Goal: Transaction & Acquisition: Purchase product/service

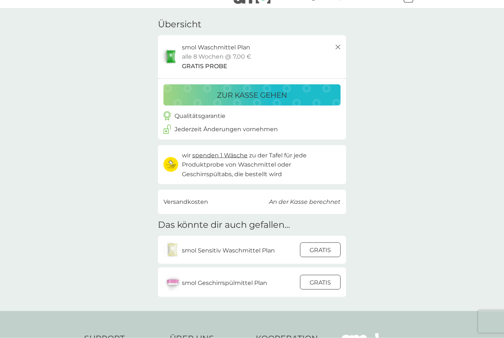
scroll to position [15, 0]
click at [326, 274] on div at bounding box center [320, 281] width 20 height 15
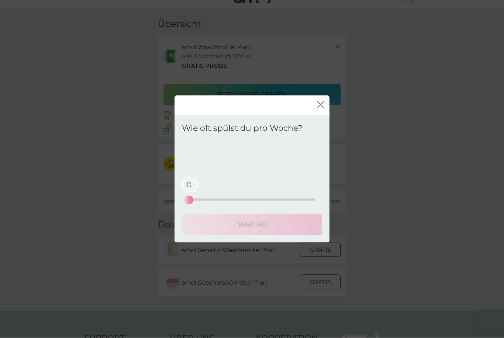
scroll to position [15, 0]
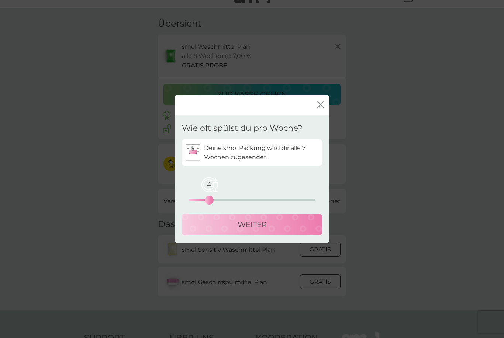
click at [234, 230] on div "WEITER" at bounding box center [251, 225] width 125 height 12
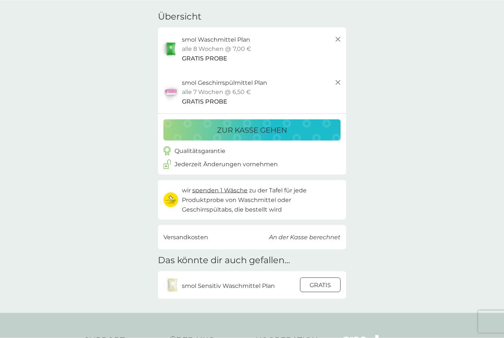
scroll to position [24, 0]
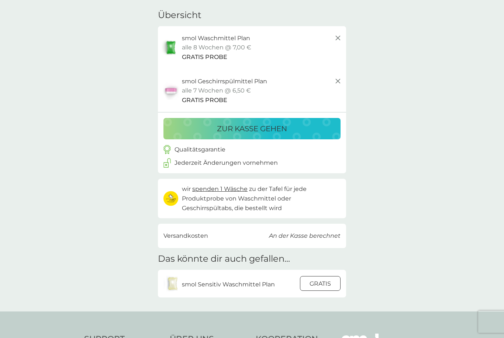
click at [326, 282] on div at bounding box center [320, 283] width 20 height 15
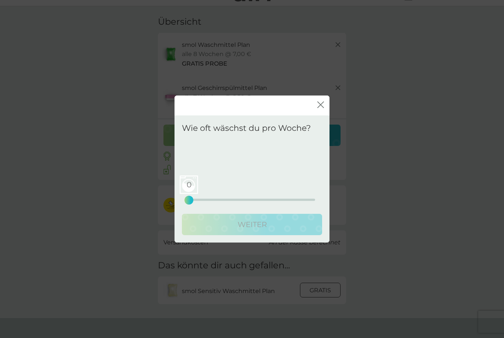
scroll to position [17, 0]
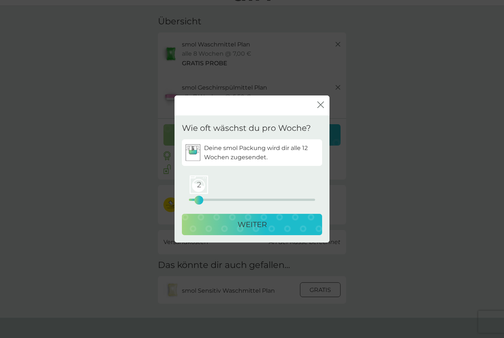
click at [221, 235] on button "WEITER" at bounding box center [252, 224] width 140 height 21
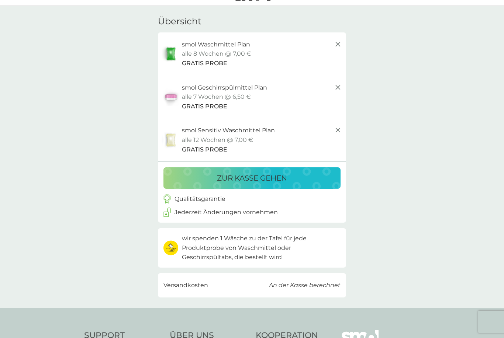
click at [317, 179] on div "zur Kasse gehen" at bounding box center [252, 178] width 162 height 12
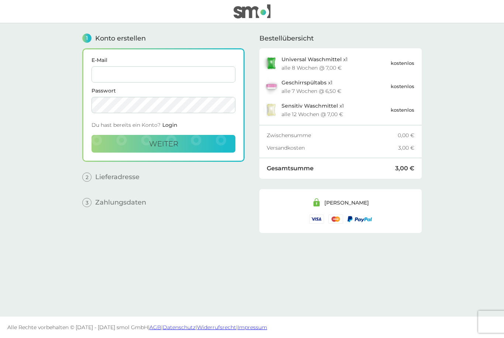
click at [207, 75] on input "E-Mail" at bounding box center [163, 74] width 144 height 16
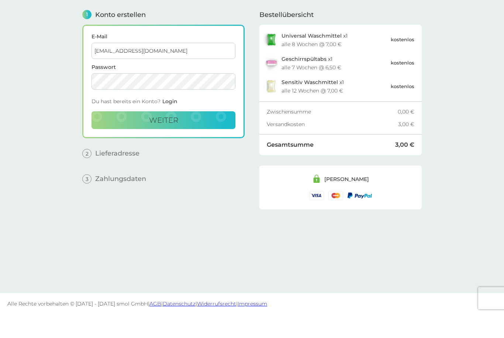
type input "larissaschober@hotmail.de"
click at [194, 135] on button "weiter" at bounding box center [163, 144] width 144 height 18
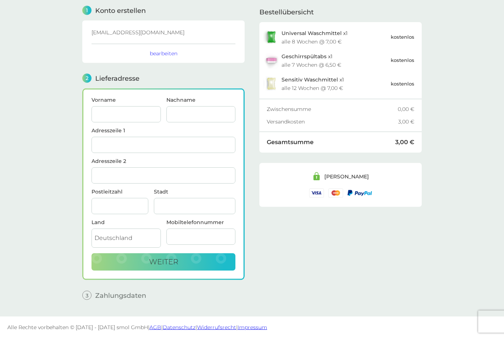
scroll to position [28, 0]
click at [136, 121] on input "Vorname" at bounding box center [125, 115] width 69 height 16
type input "Larissa"
click at [201, 118] on input "Nachname" at bounding box center [200, 115] width 69 height 16
type input "Schober"
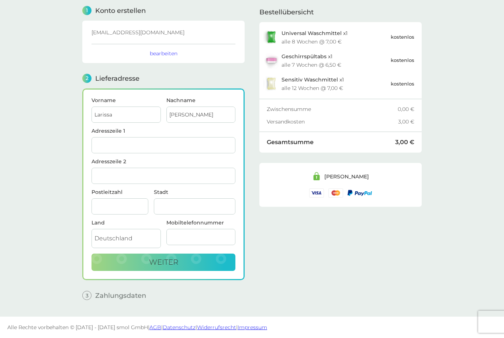
click at [134, 206] on input "Postleitzahl" at bounding box center [119, 206] width 57 height 16
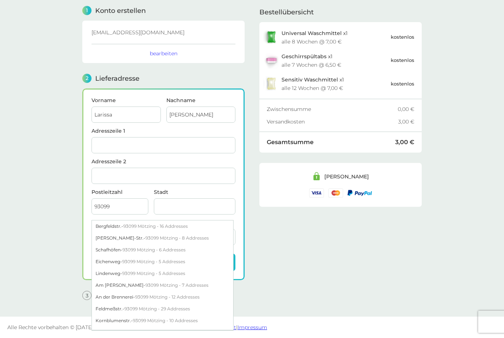
type input "93099"
click at [203, 206] on input "Stadt" at bounding box center [194, 206] width 81 height 16
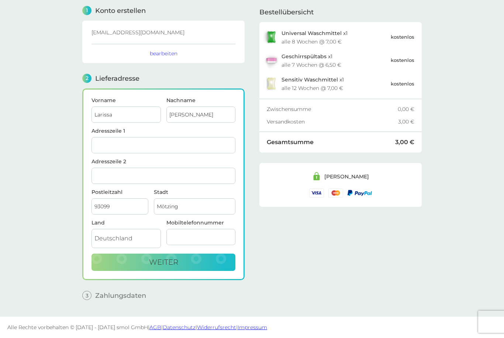
type input "Mötzing"
click at [157, 145] on input "Adresszeile 1" at bounding box center [163, 145] width 144 height 16
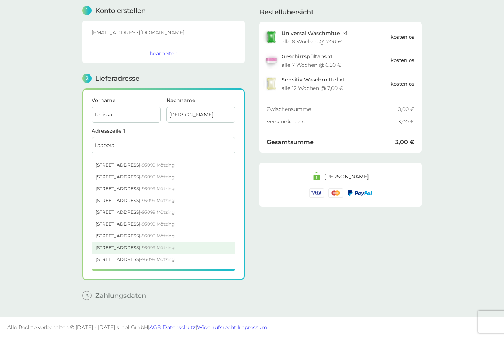
click at [160, 249] on span "93099 Mötzing" at bounding box center [158, 248] width 32 height 6
type input "Laaberallee 10 1/2"
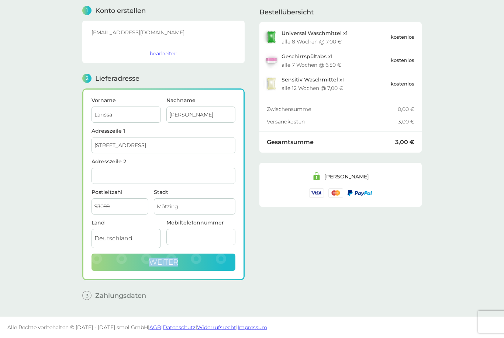
click at [208, 262] on button "weiter" at bounding box center [163, 263] width 144 height 18
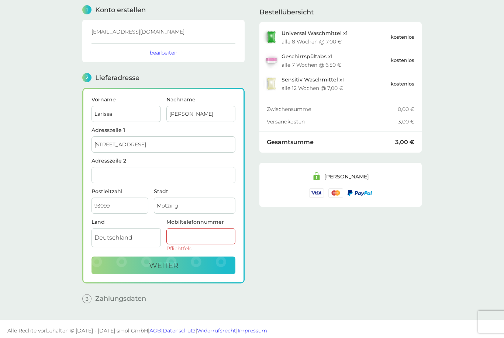
click at [211, 238] on input "Mobiltelefonnummer" at bounding box center [200, 236] width 69 height 16
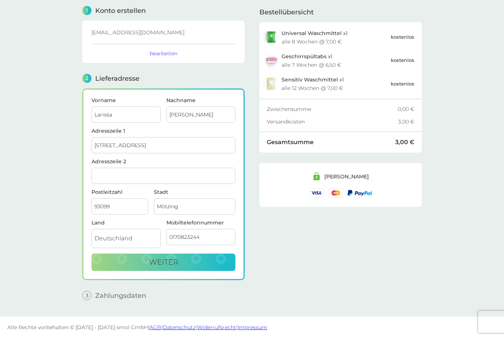
type input "01708232446"
click at [181, 260] on button "weiter" at bounding box center [163, 263] width 144 height 18
checkbox input "true"
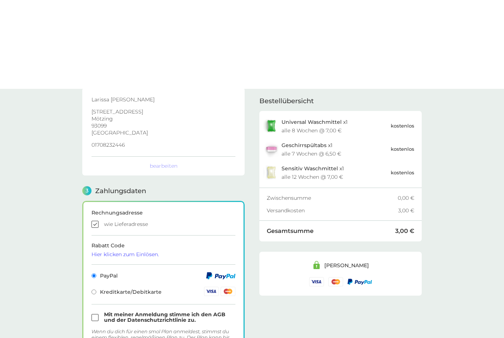
scroll to position [171, 0]
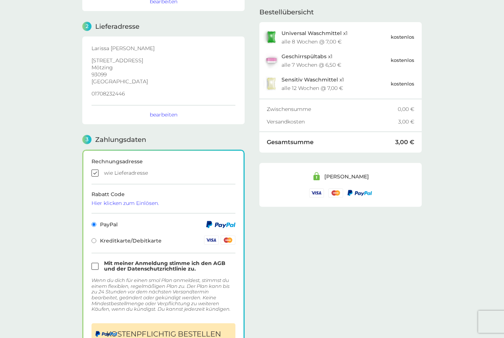
click at [94, 268] on input "checkbox" at bounding box center [163, 266] width 144 height 11
checkbox input "true"
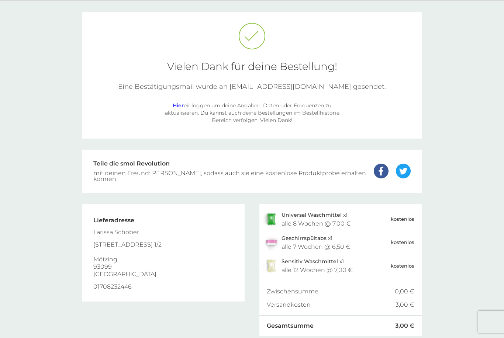
scroll to position [24, 0]
click at [302, 220] on div "alle 8 Wochen @ 7,00 €" at bounding box center [315, 223] width 69 height 6
click at [301, 210] on span "Universal Waschmittel" at bounding box center [311, 213] width 60 height 7
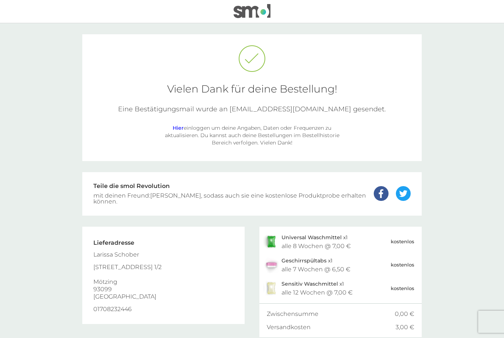
click at [265, 11] on img at bounding box center [251, 11] width 37 height 14
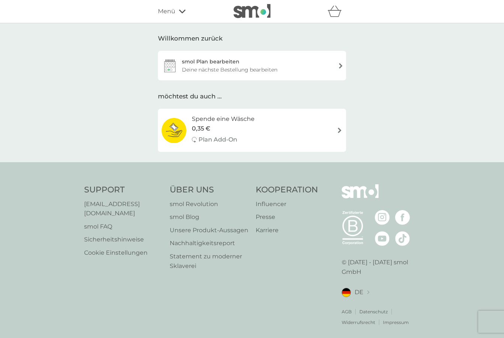
click at [171, 15] on span "Menü" at bounding box center [166, 12] width 17 height 10
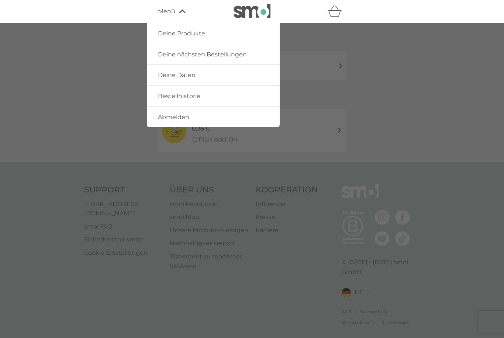
click at [332, 77] on div at bounding box center [252, 192] width 504 height 338
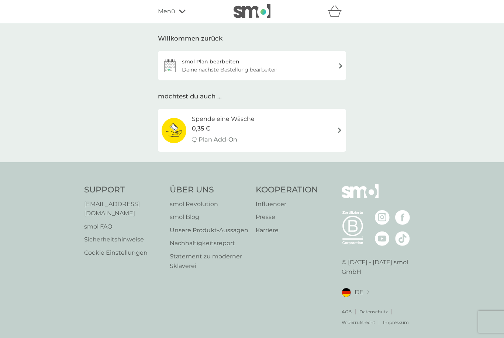
click at [339, 61] on div "smol Plan bearbeiten Deine nächste Bestellung bearbeiten" at bounding box center [252, 65] width 188 height 29
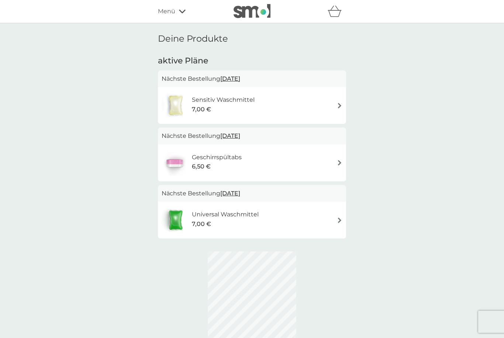
click at [329, 63] on h2 "aktive Pläne" at bounding box center [252, 60] width 188 height 11
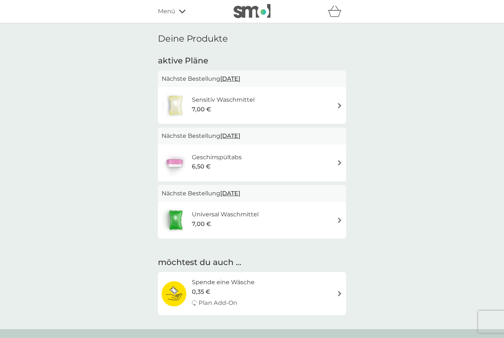
click at [240, 84] on span "[DATE]" at bounding box center [230, 79] width 20 height 14
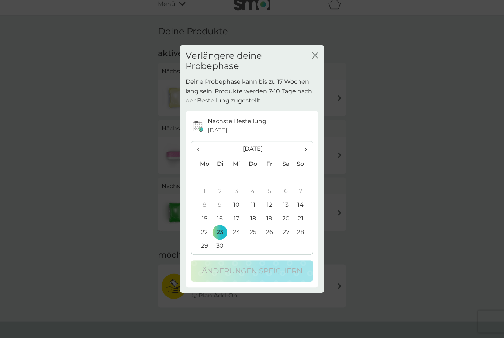
scroll to position [10, 0]
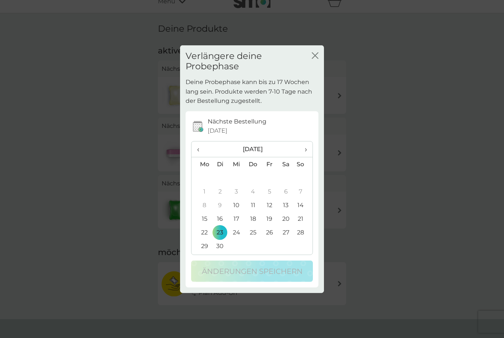
click at [303, 157] on span "›" at bounding box center [302, 149] width 7 height 15
click at [254, 212] on td "16" at bounding box center [252, 205] width 17 height 14
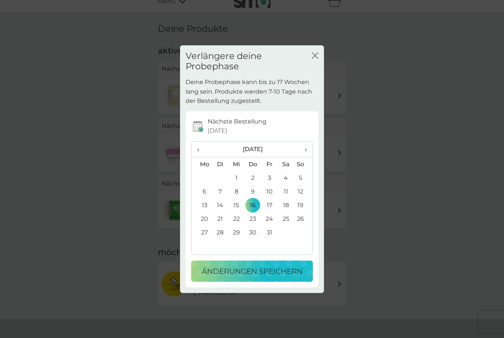
click at [260, 277] on p "Änderungen speichern" at bounding box center [252, 271] width 101 height 12
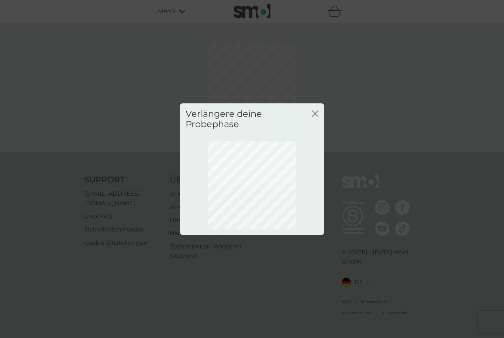
scroll to position [0, 0]
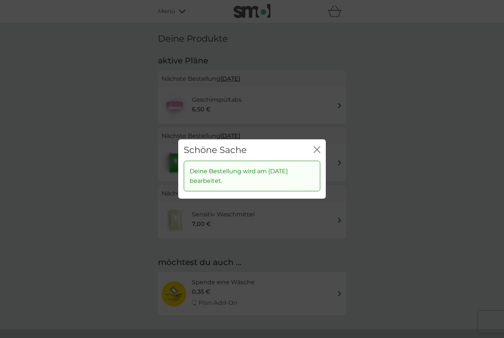
click at [324, 155] on div "Schöne Sache Schließen" at bounding box center [251, 150] width 147 height 22
click at [316, 153] on icon "Schließen" at bounding box center [315, 150] width 3 height 6
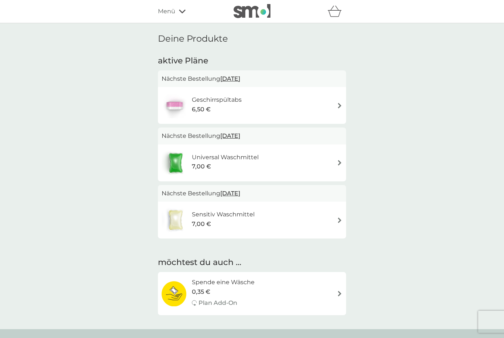
click at [240, 139] on span "[DATE]" at bounding box center [230, 136] width 20 height 14
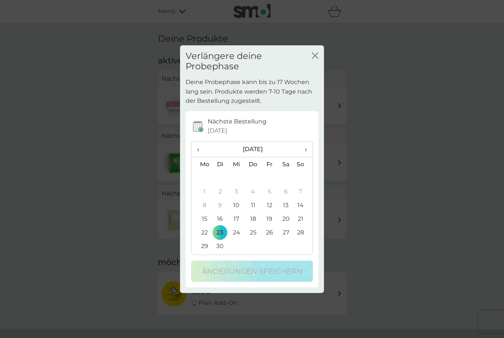
click at [305, 157] on span "›" at bounding box center [302, 149] width 7 height 15
click at [257, 212] on td "16" at bounding box center [252, 205] width 17 height 14
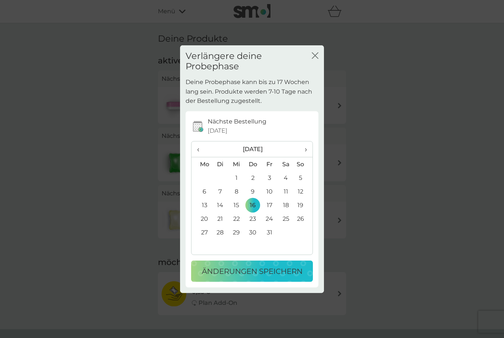
click at [245, 277] on p "Änderungen speichern" at bounding box center [252, 271] width 101 height 12
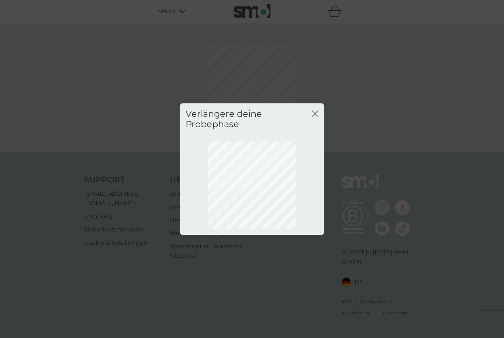
click at [316, 117] on icon "Schließen" at bounding box center [314, 113] width 7 height 7
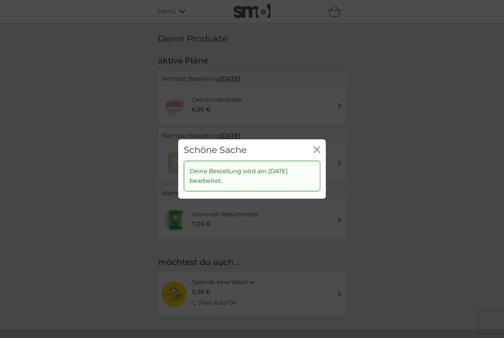
click at [321, 156] on div "Schöne Sache Schließen" at bounding box center [251, 150] width 147 height 22
click at [318, 154] on button "Schließen" at bounding box center [316, 150] width 7 height 8
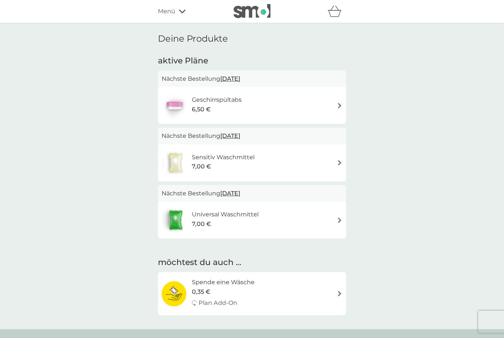
click at [240, 83] on span "[DATE]" at bounding box center [230, 79] width 20 height 14
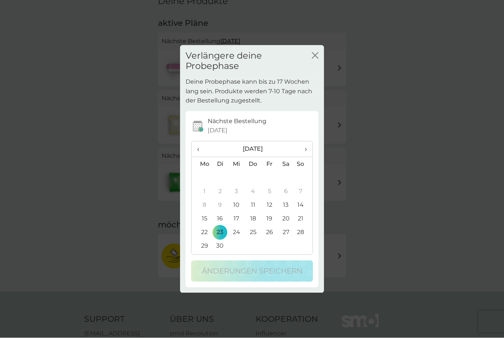
scroll to position [38, 0]
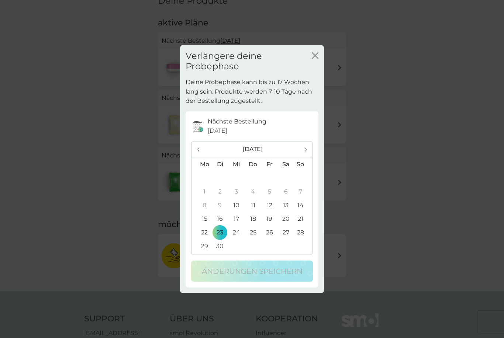
click at [308, 157] on th "›" at bounding box center [303, 150] width 18 height 16
click at [255, 212] on td "16" at bounding box center [252, 205] width 17 height 14
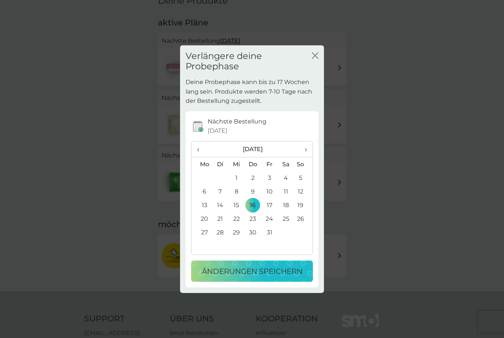
click at [245, 277] on p "Änderungen speichern" at bounding box center [252, 271] width 101 height 12
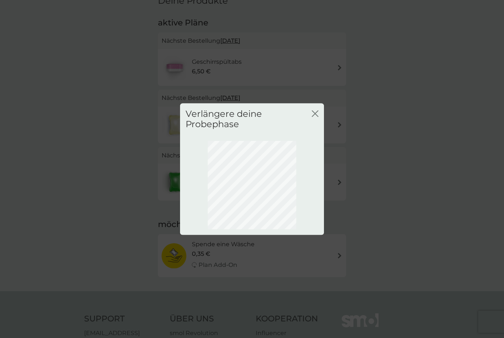
scroll to position [0, 0]
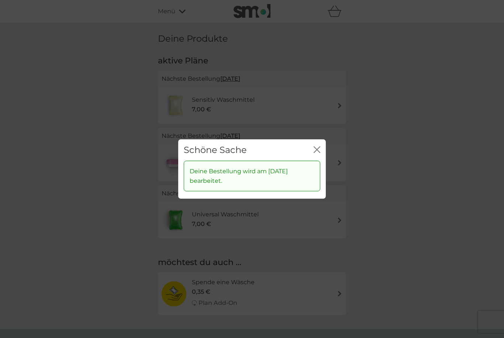
click at [315, 153] on icon "Schließen" at bounding box center [316, 149] width 7 height 7
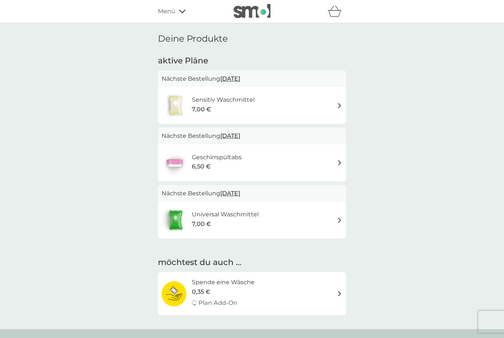
click at [222, 99] on h6 "Sensitiv Waschmittel" at bounding box center [223, 100] width 63 height 10
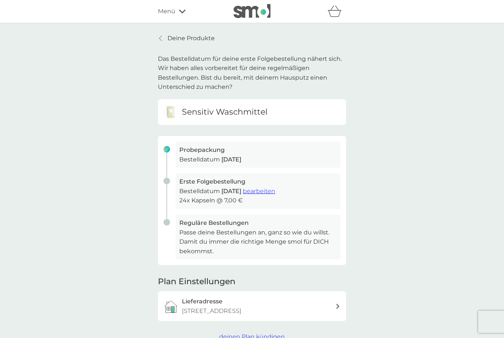
click at [168, 36] on p "Deine Produkte" at bounding box center [190, 39] width 47 height 10
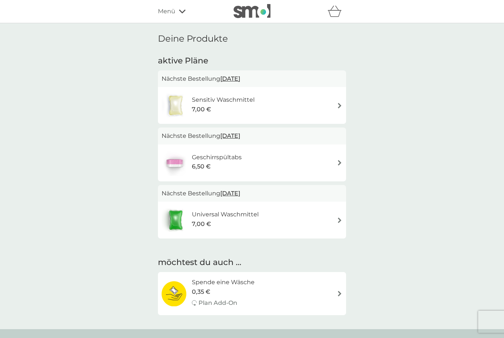
click at [257, 13] on img at bounding box center [251, 11] width 37 height 14
